Goal: Task Accomplishment & Management: Manage account settings

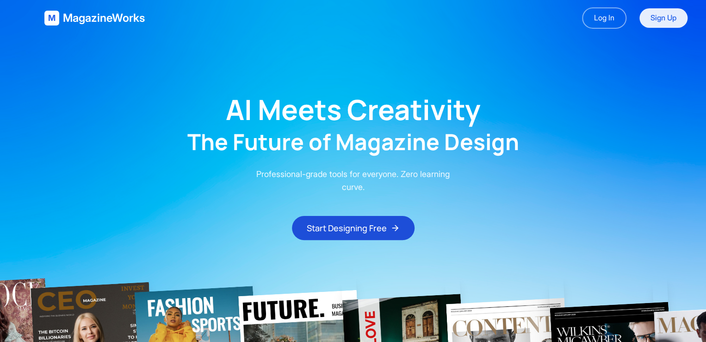
click at [371, 13] on link "Sign Up" at bounding box center [664, 17] width 48 height 19
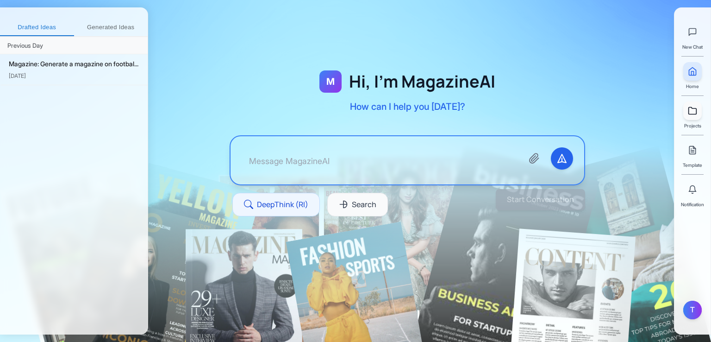
click at [371, 113] on icon at bounding box center [692, 110] width 9 height 9
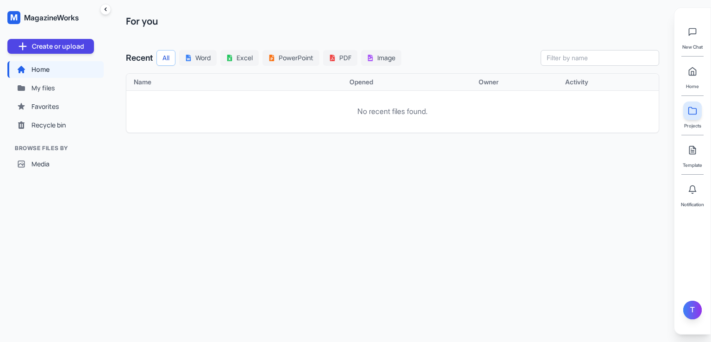
click at [371, 305] on div "T" at bounding box center [692, 309] width 19 height 19
click at [371, 313] on button "Sign out" at bounding box center [637, 314] width 88 height 17
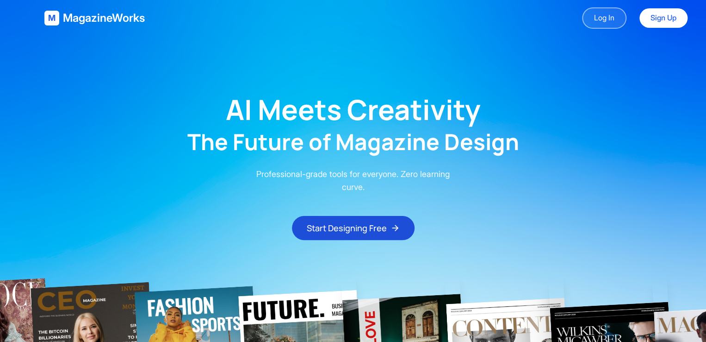
click at [594, 21] on link "Log In" at bounding box center [604, 17] width 44 height 21
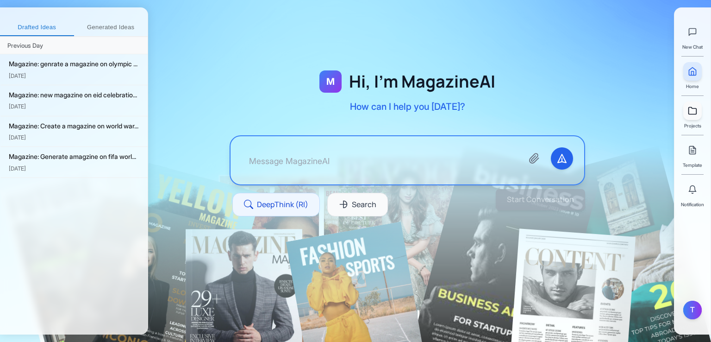
click at [691, 115] on link at bounding box center [692, 110] width 19 height 19
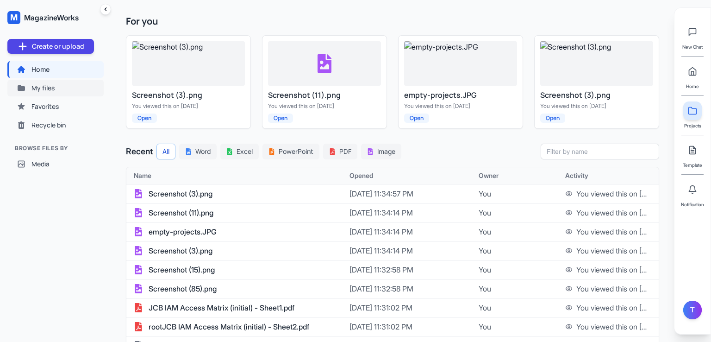
click at [57, 82] on button "My files" at bounding box center [55, 88] width 96 height 17
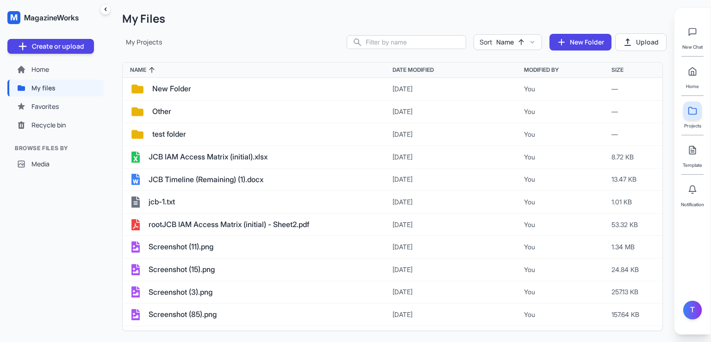
click at [386, 50] on div "Sort Name New Folder Upload" at bounding box center [507, 42] width 320 height 18
click at [387, 44] on input "text" at bounding box center [406, 42] width 118 height 13
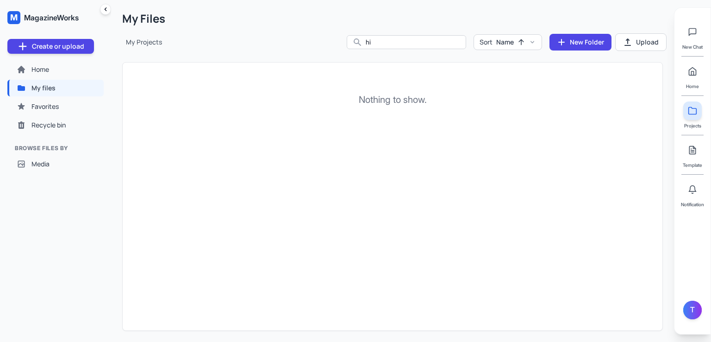
type input "h"
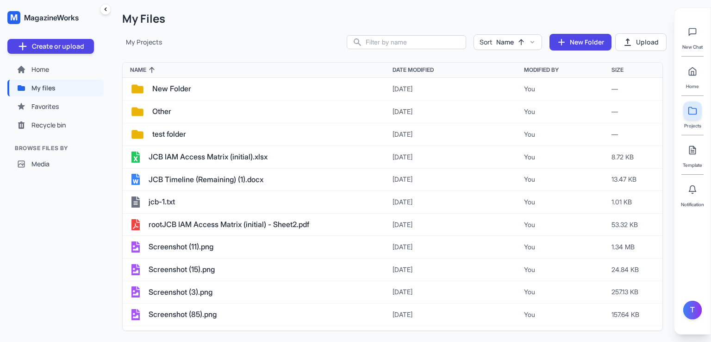
type input "d"
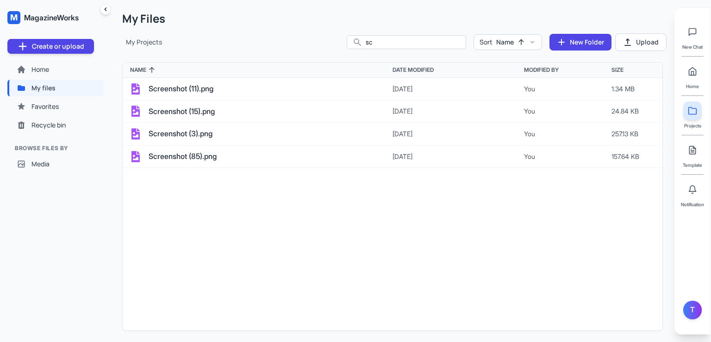
type input "s"
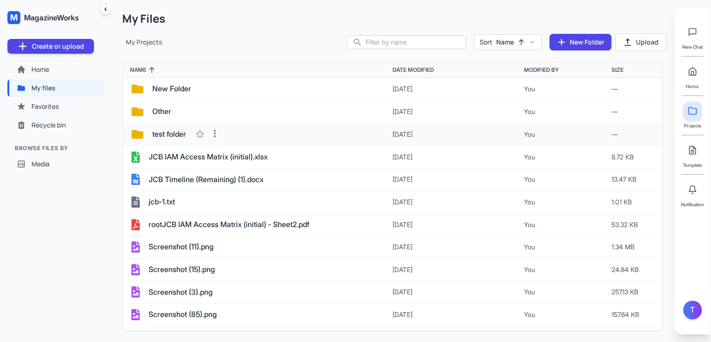
click at [172, 134] on span "test folder" at bounding box center [169, 134] width 34 height 12
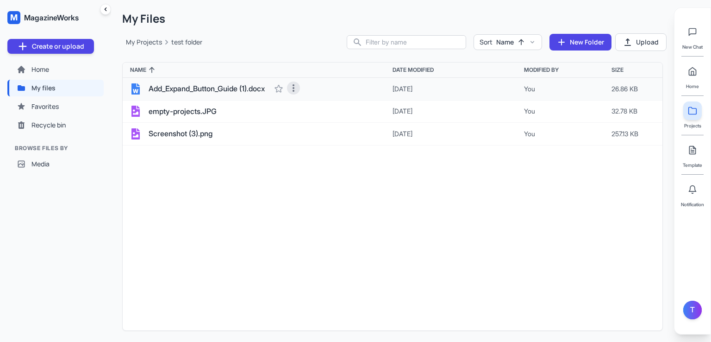
click at [298, 85] on icon at bounding box center [293, 87] width 9 height 9
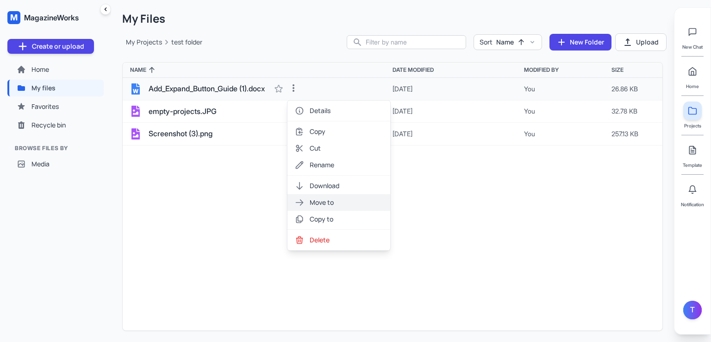
click at [338, 199] on button "Move to" at bounding box center [338, 202] width 103 height 17
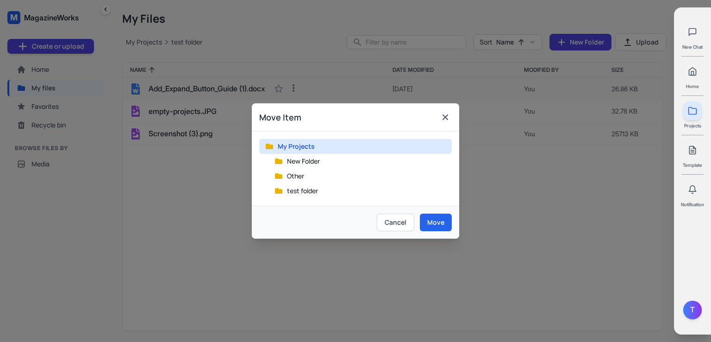
click at [281, 148] on span "My Projects" at bounding box center [296, 146] width 37 height 9
click at [439, 226] on button "Move" at bounding box center [436, 222] width 32 height 18
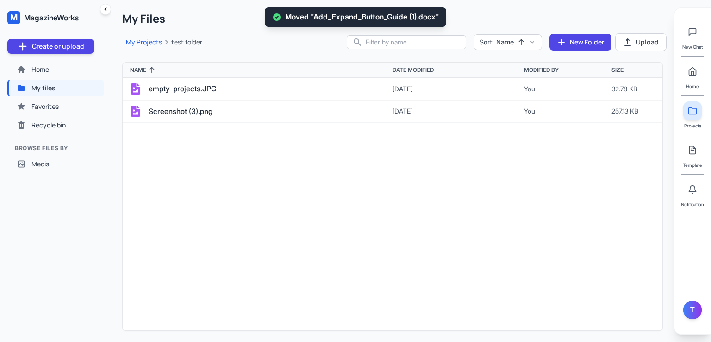
click at [149, 44] on button "My Projects" at bounding box center [144, 41] width 36 height 9
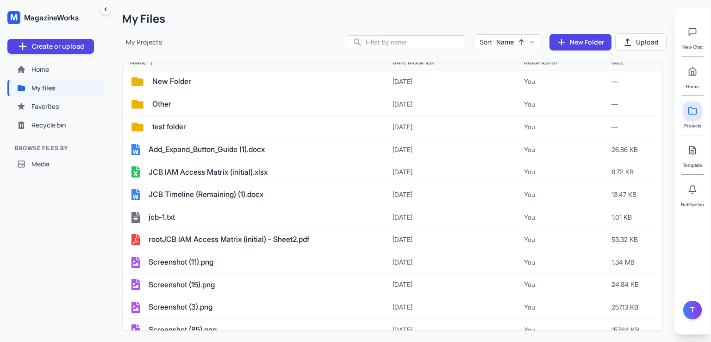
scroll to position [15, 0]
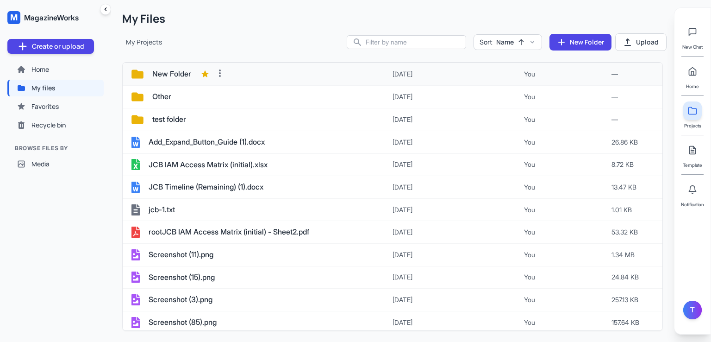
click at [173, 76] on span "New Folder" at bounding box center [171, 74] width 39 height 12
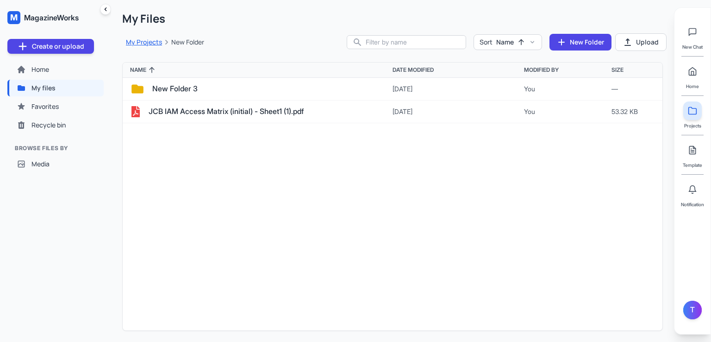
click at [138, 42] on button "My Projects" at bounding box center [144, 41] width 36 height 9
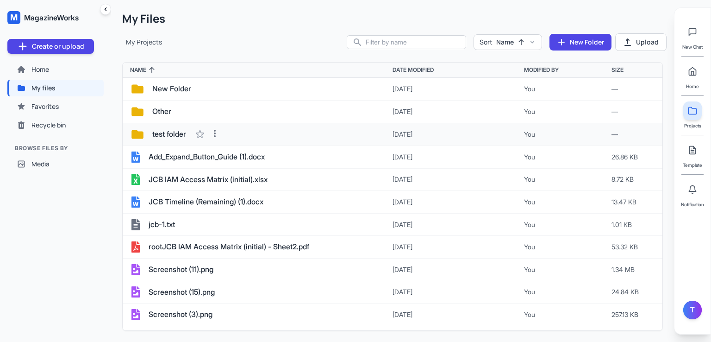
click at [174, 130] on span "test folder" at bounding box center [169, 134] width 34 height 12
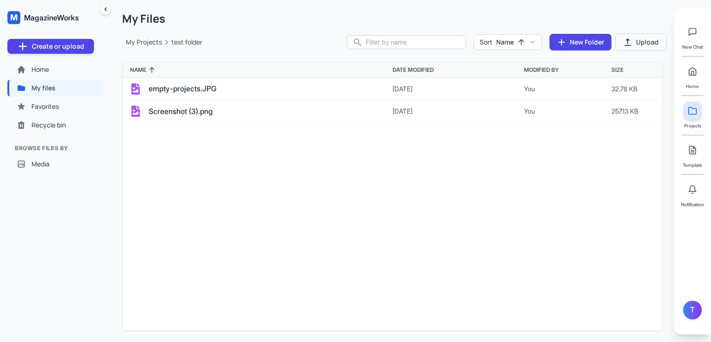
click at [650, 39] on button "Upload" at bounding box center [640, 42] width 51 height 18
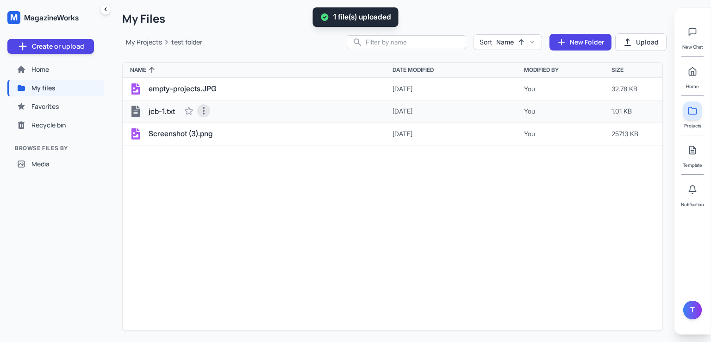
click at [206, 106] on icon at bounding box center [203, 110] width 9 height 9
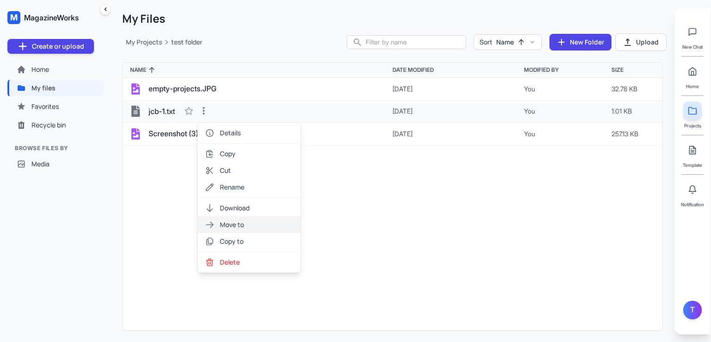
click at [253, 227] on button "Move to" at bounding box center [249, 224] width 103 height 17
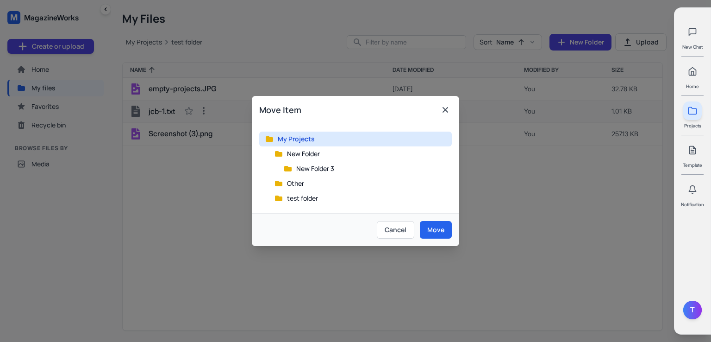
click at [298, 139] on span "My Projects" at bounding box center [296, 138] width 37 height 9
drag, startPoint x: 444, startPoint y: 231, endPoint x: 431, endPoint y: 231, distance: 13.0
click at [443, 231] on button "Move" at bounding box center [436, 230] width 32 height 18
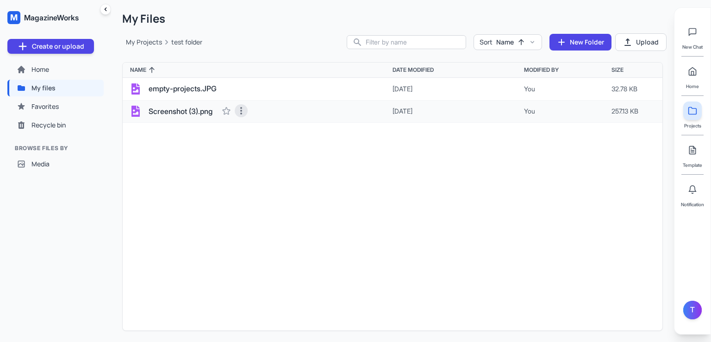
click at [243, 108] on icon at bounding box center [241, 110] width 9 height 9
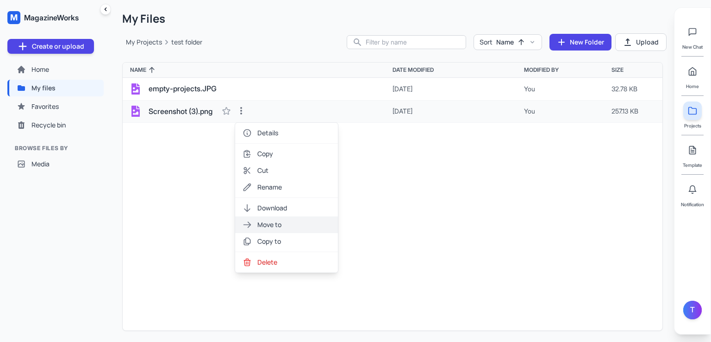
click at [282, 220] on button "Move to" at bounding box center [286, 224] width 103 height 17
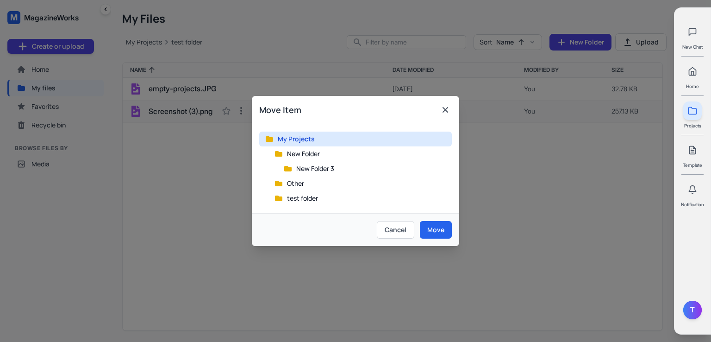
click at [298, 140] on span "My Projects" at bounding box center [296, 138] width 37 height 9
click at [398, 226] on button "Cancel" at bounding box center [395, 230] width 37 height 18
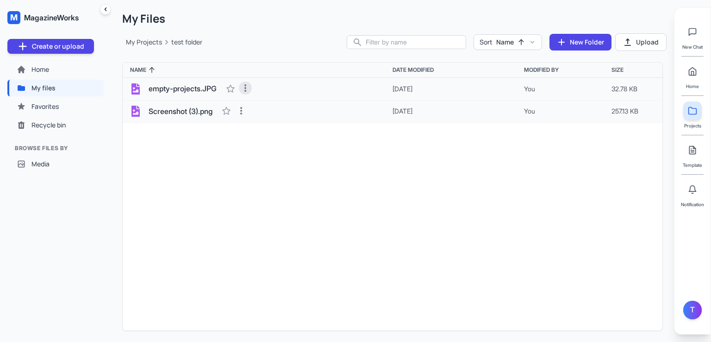
click at [246, 89] on icon at bounding box center [245, 87] width 9 height 9
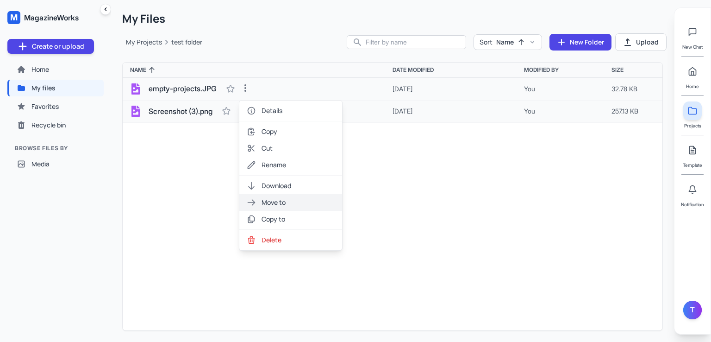
click at [291, 197] on button "Move to" at bounding box center [290, 202] width 103 height 17
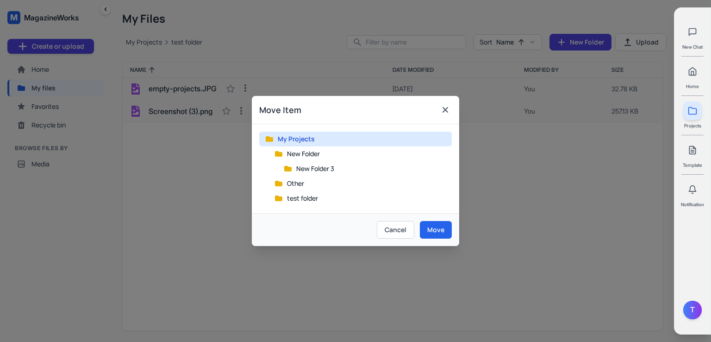
click at [303, 137] on span "My Projects" at bounding box center [296, 138] width 37 height 9
click at [429, 230] on button "Move" at bounding box center [436, 230] width 32 height 18
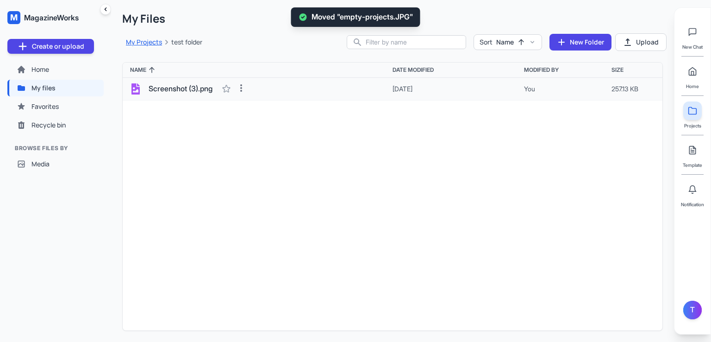
click at [151, 40] on button "My Projects" at bounding box center [144, 41] width 36 height 9
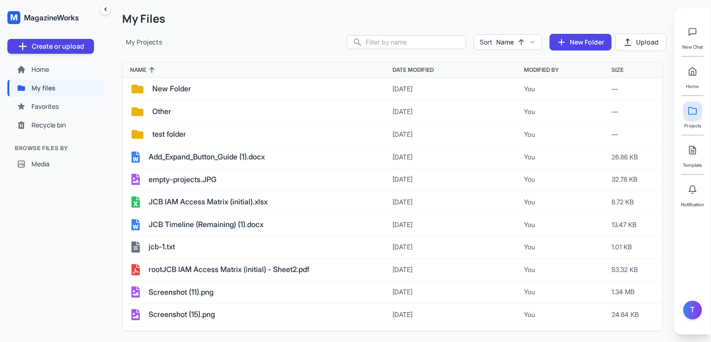
scroll to position [37, 0]
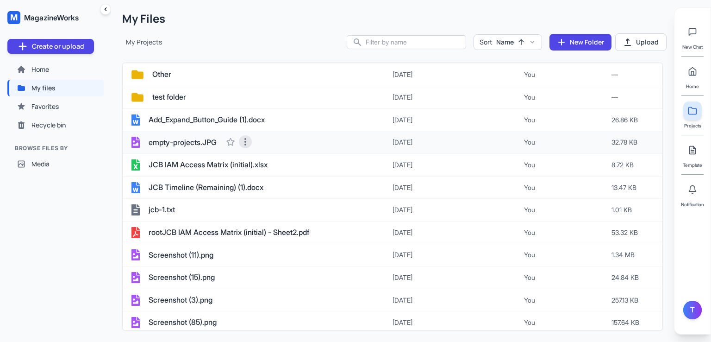
click at [250, 140] on icon at bounding box center [245, 141] width 9 height 9
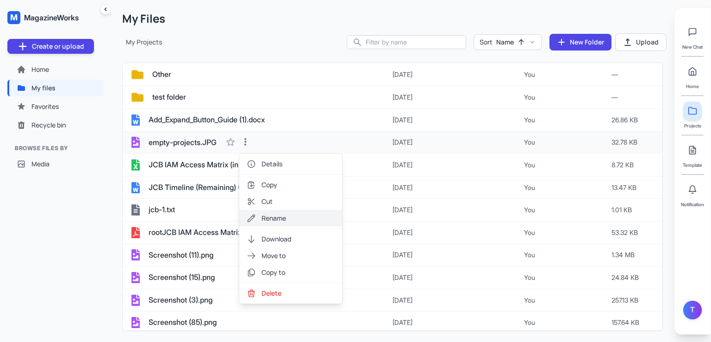
click at [281, 214] on button "Rename" at bounding box center [290, 218] width 103 height 17
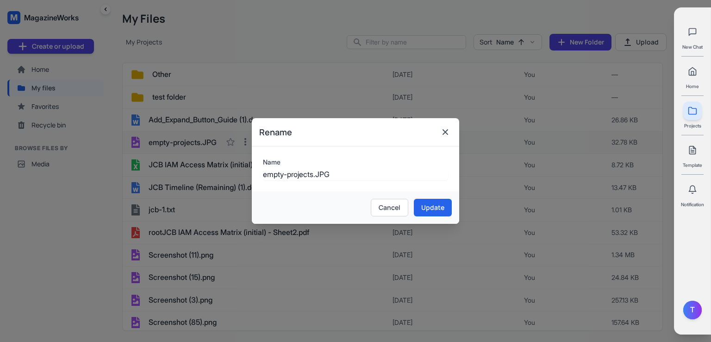
click at [300, 176] on input "empty-projects.JPG" at bounding box center [355, 174] width 185 height 12
click at [266, 176] on input "empty-projects.JPG" at bounding box center [355, 174] width 185 height 12
type input "eampty-projects.JPG"
click at [429, 205] on button "Update" at bounding box center [433, 208] width 38 height 18
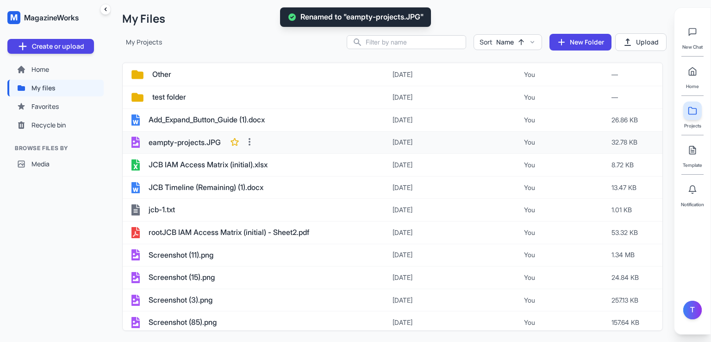
click at [239, 138] on icon at bounding box center [234, 141] width 9 height 9
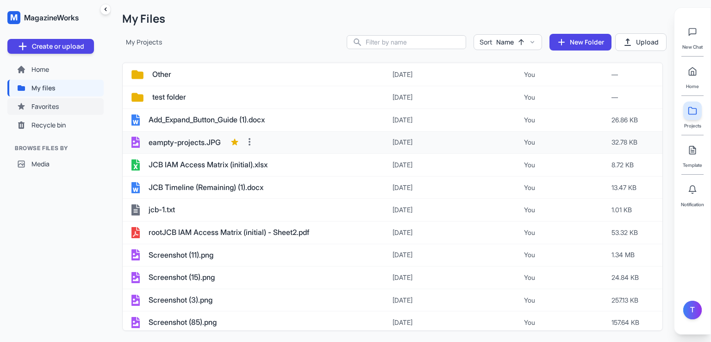
click at [39, 104] on span "Favorites" at bounding box center [44, 106] width 27 height 9
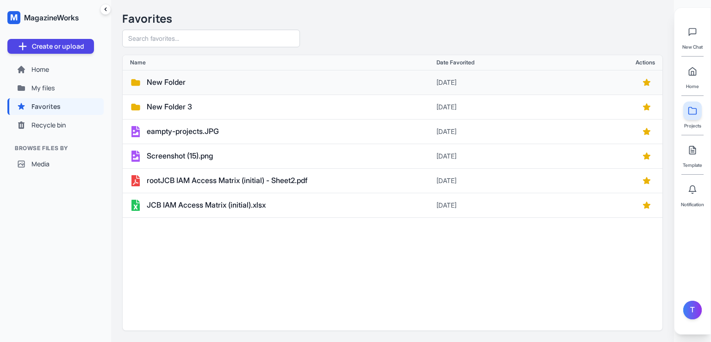
click at [174, 83] on span "New Folder" at bounding box center [166, 82] width 39 height 12
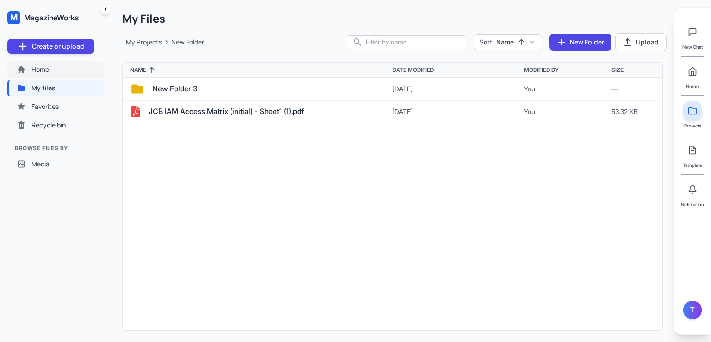
click at [48, 72] on span "Home" at bounding box center [40, 69] width 18 height 9
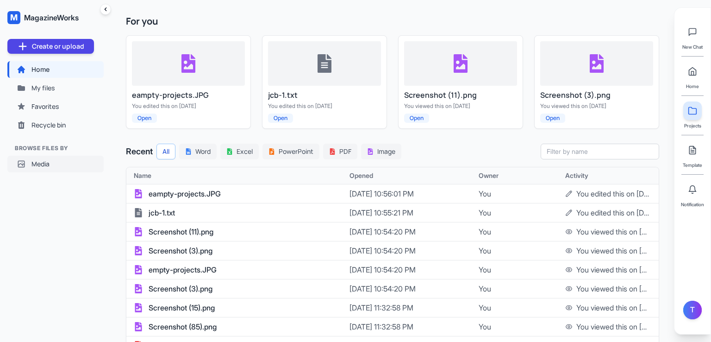
click at [51, 168] on button "Media" at bounding box center [55, 164] width 96 height 17
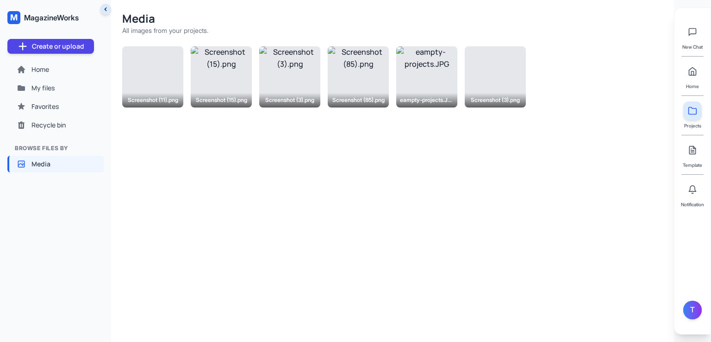
click at [105, 12] on icon "Collapse sidebar" at bounding box center [105, 9] width 7 height 7
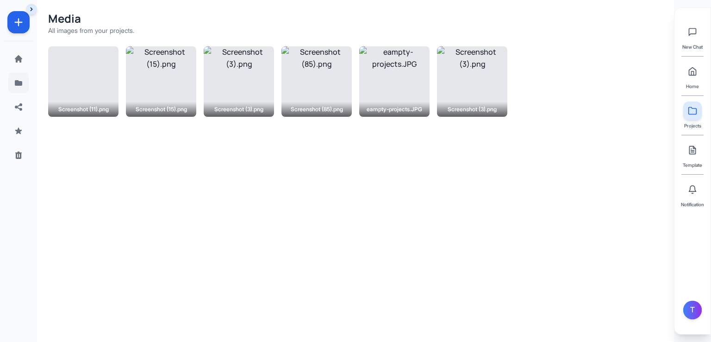
click at [20, 89] on button at bounding box center [18, 83] width 20 height 20
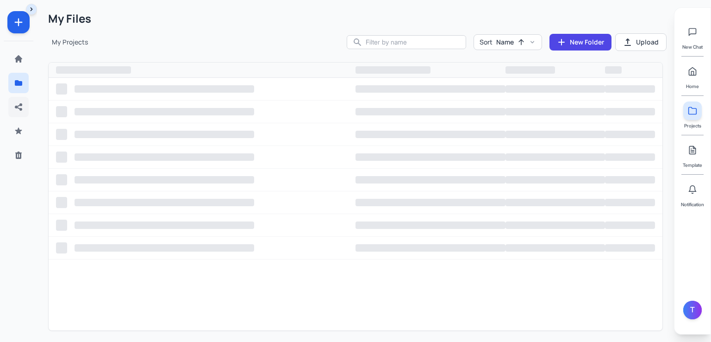
click at [19, 104] on icon at bounding box center [18, 106] width 7 height 7
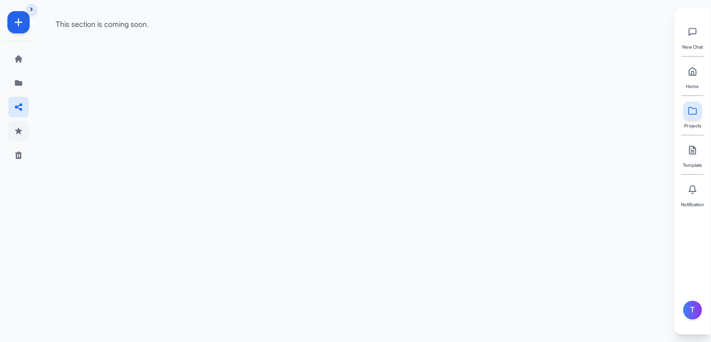
click at [19, 129] on icon at bounding box center [18, 130] width 7 height 6
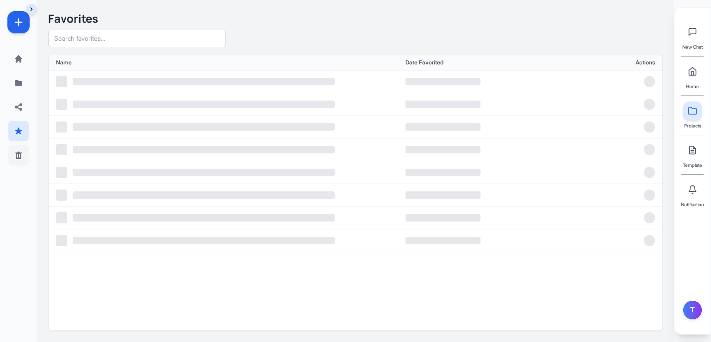
click at [20, 152] on icon at bounding box center [18, 154] width 6 height 7
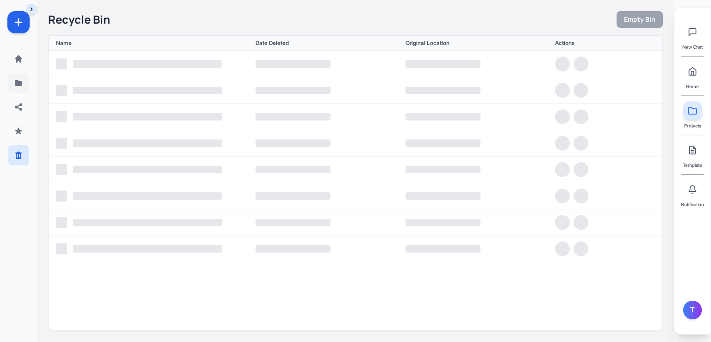
click at [13, 87] on button at bounding box center [18, 83] width 20 height 20
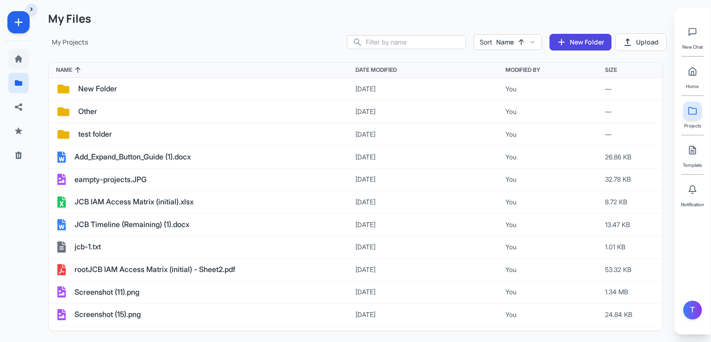
click at [19, 59] on icon at bounding box center [18, 58] width 7 height 7
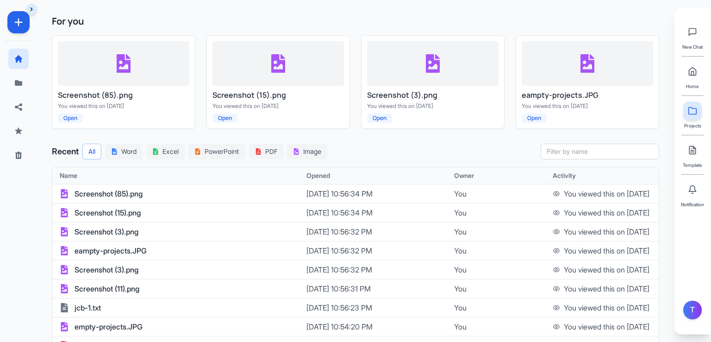
click at [32, 5] on button "Expand sidebar" at bounding box center [31, 9] width 11 height 11
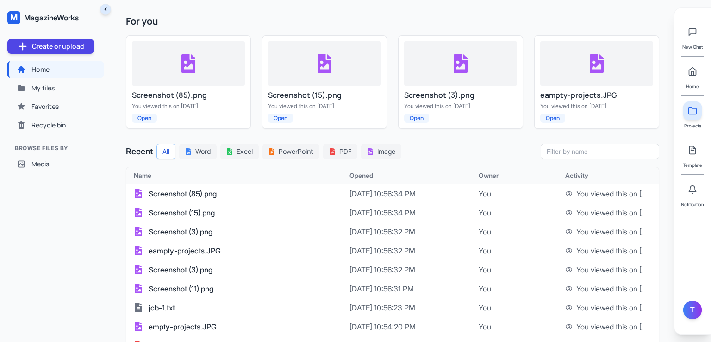
click at [102, 6] on icon "Collapse sidebar" at bounding box center [105, 9] width 7 height 7
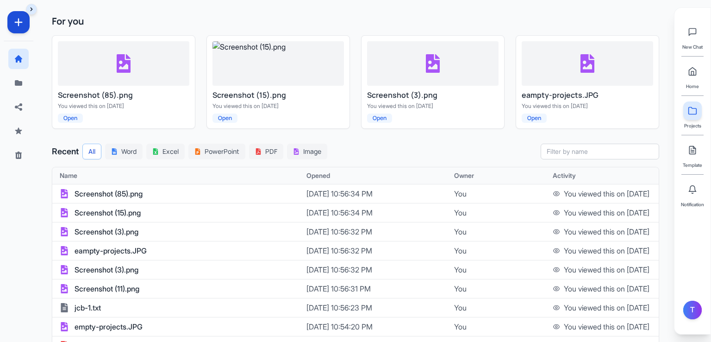
click at [22, 23] on icon at bounding box center [18, 22] width 11 height 11
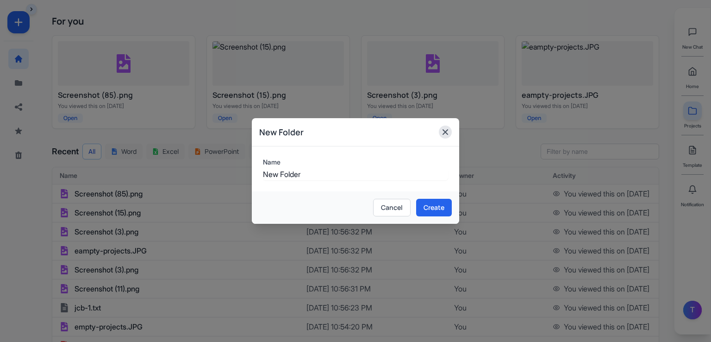
click at [445, 130] on icon "button" at bounding box center [445, 131] width 9 height 9
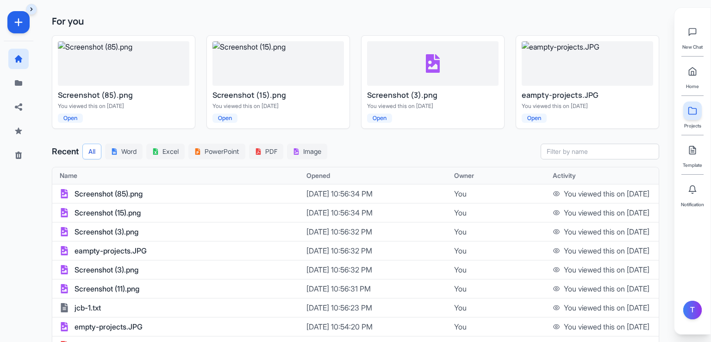
click at [30, 7] on icon "Expand sidebar" at bounding box center [31, 9] width 7 height 7
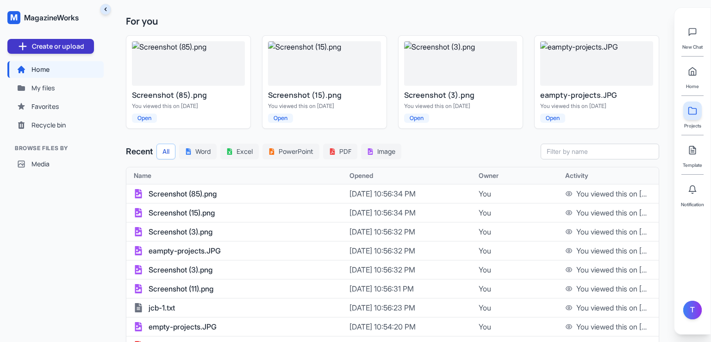
click at [72, 47] on button "Create or upload" at bounding box center [50, 46] width 87 height 15
click at [111, 21] on div "For you Screenshot (85).png You viewed this on [DATE] Open Screenshot (15).png …" at bounding box center [392, 171] width 563 height 342
click at [104, 10] on icon "Collapse sidebar" at bounding box center [105, 9] width 7 height 7
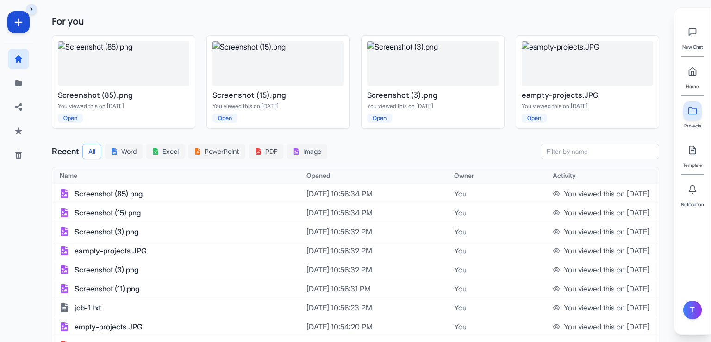
click at [14, 29] on button at bounding box center [18, 22] width 22 height 22
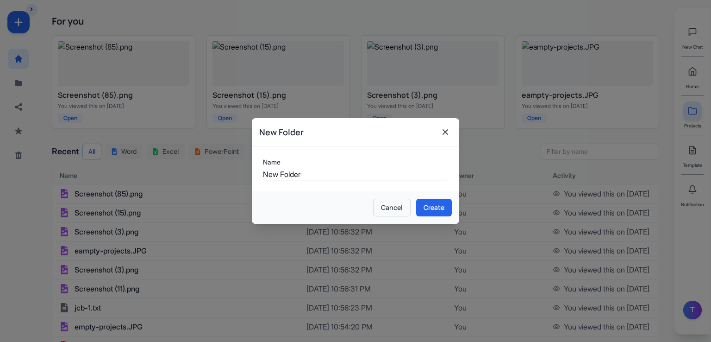
click at [396, 208] on button "Cancel" at bounding box center [391, 208] width 37 height 18
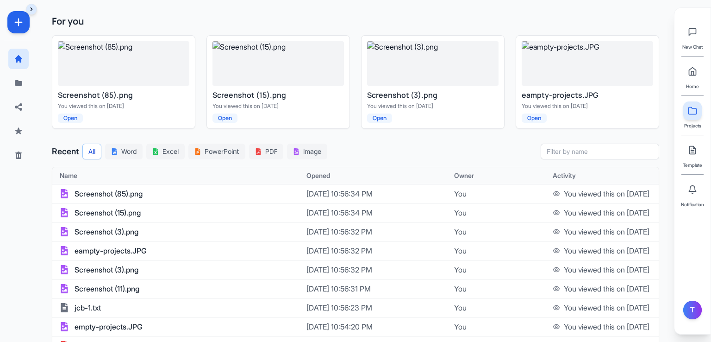
click at [28, 9] on icon "Expand sidebar" at bounding box center [31, 9] width 7 height 7
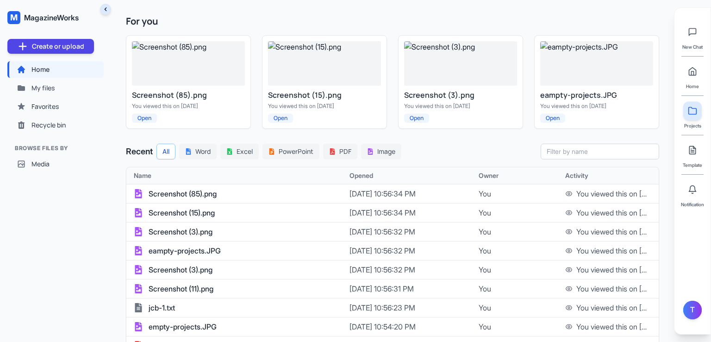
click at [40, 19] on span "MagazineWorks" at bounding box center [51, 17] width 55 height 11
click at [19, 21] on div "M" at bounding box center [13, 17] width 13 height 13
click at [208, 152] on button "Word" at bounding box center [197, 151] width 37 height 16
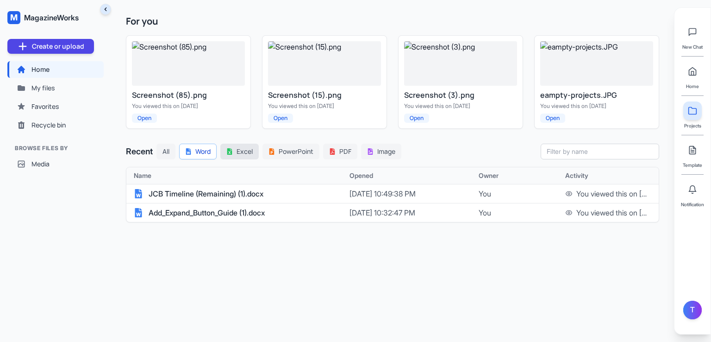
click at [236, 149] on button "Excel" at bounding box center [239, 151] width 38 height 16
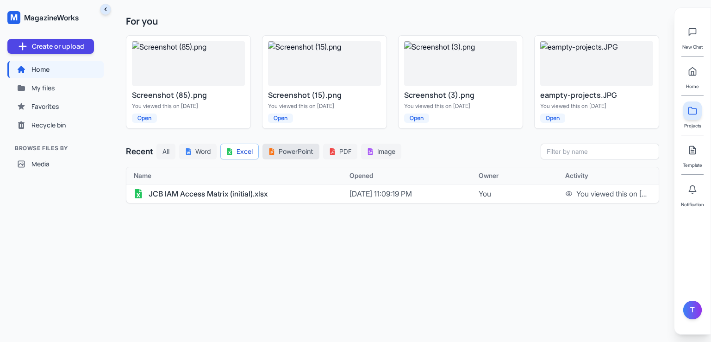
click at [283, 144] on button "PowerPoint" at bounding box center [290, 151] width 57 height 16
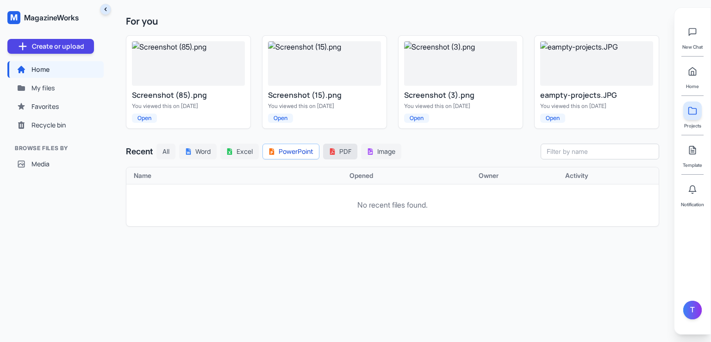
click at [332, 145] on button "PDF" at bounding box center [340, 151] width 34 height 16
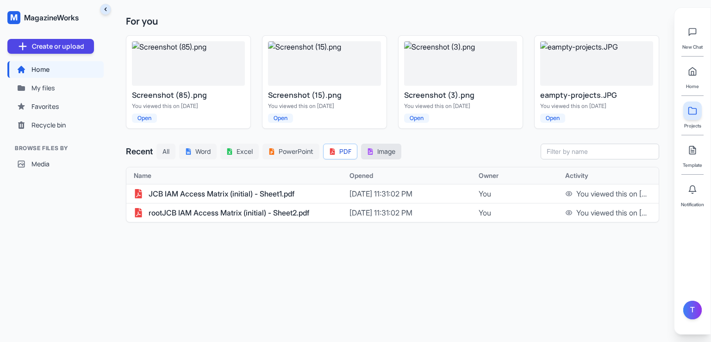
click at [370, 144] on button "Image" at bounding box center [381, 151] width 40 height 16
